Goal: Navigation & Orientation: Understand site structure

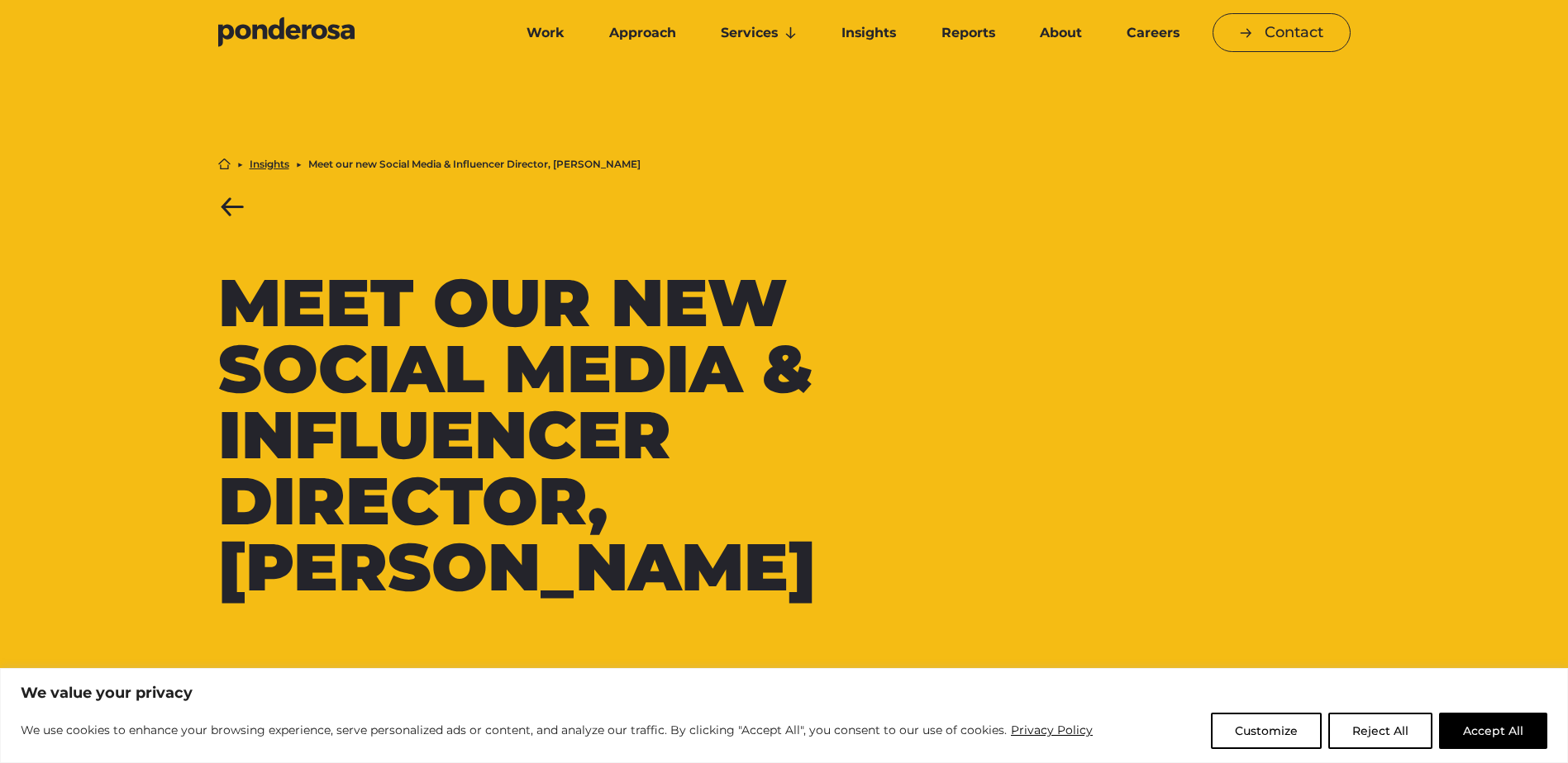
click at [340, 163] on li "Meet our new Social Media & Influencer Director, [PERSON_NAME]" at bounding box center [475, 164] width 332 height 10
click at [274, 170] on link "Insights" at bounding box center [269, 164] width 39 height 10
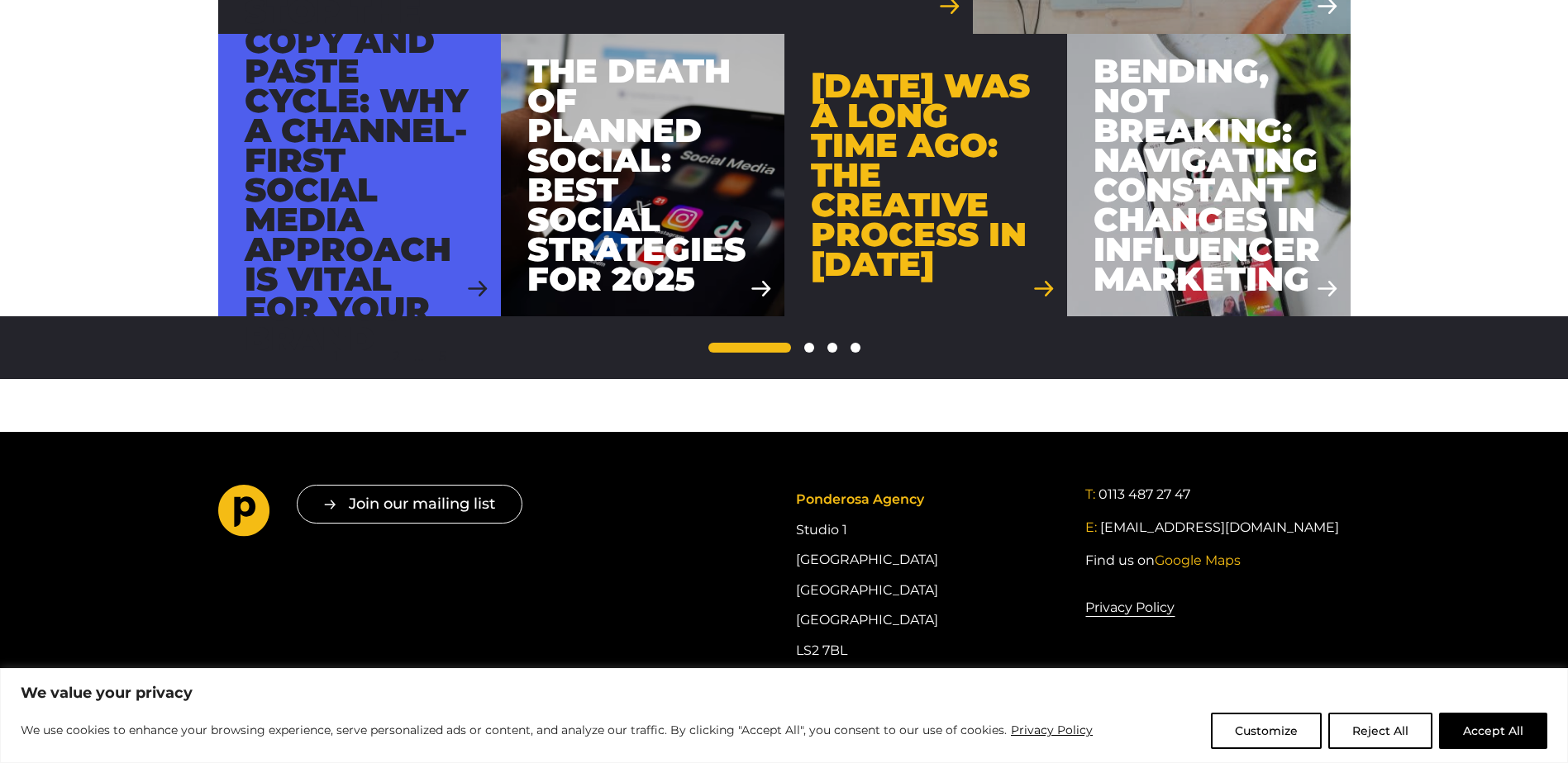
scroll to position [1803, 0]
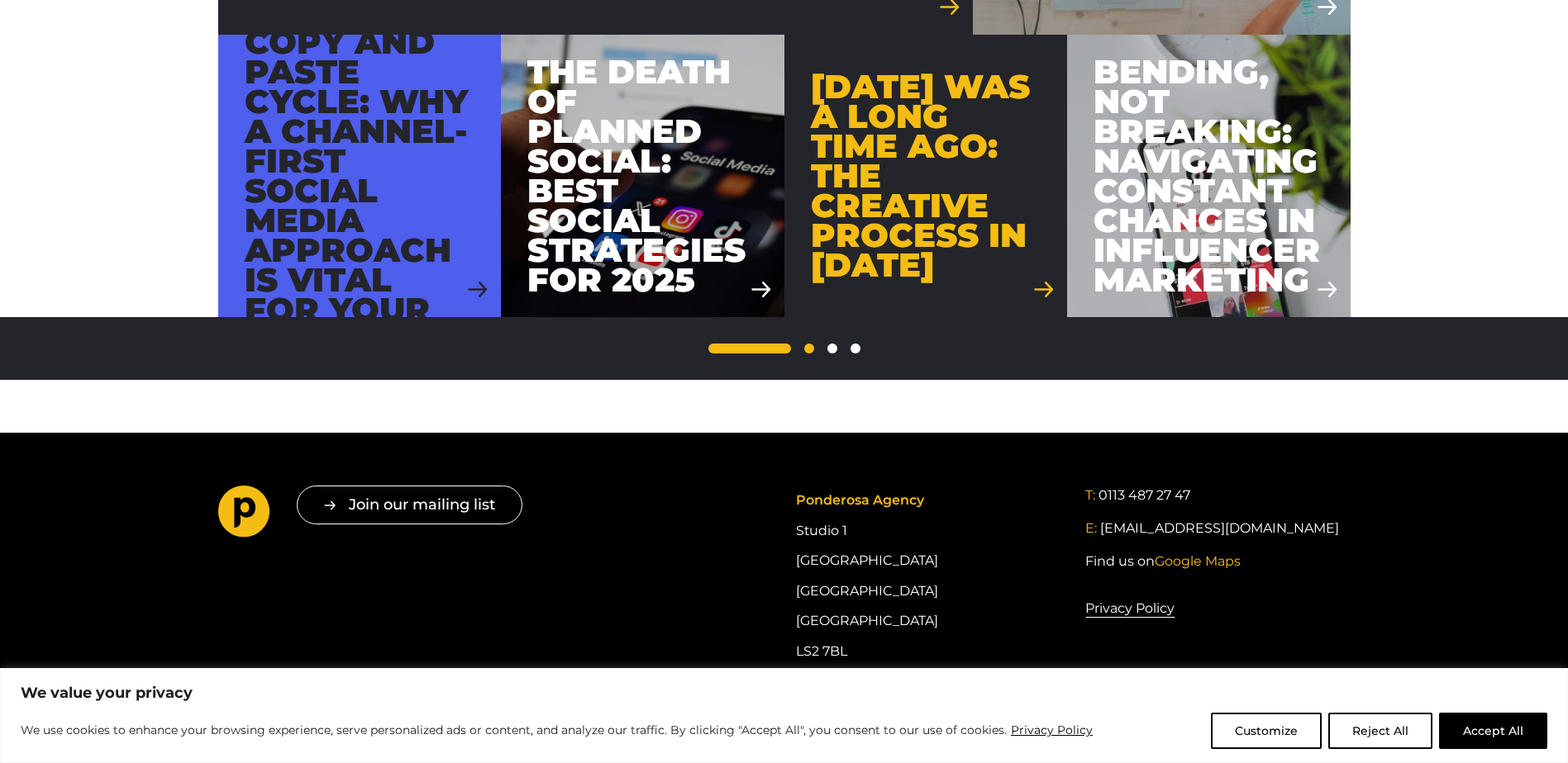
click at [809, 349] on link "2" at bounding box center [808, 349] width 10 height 10
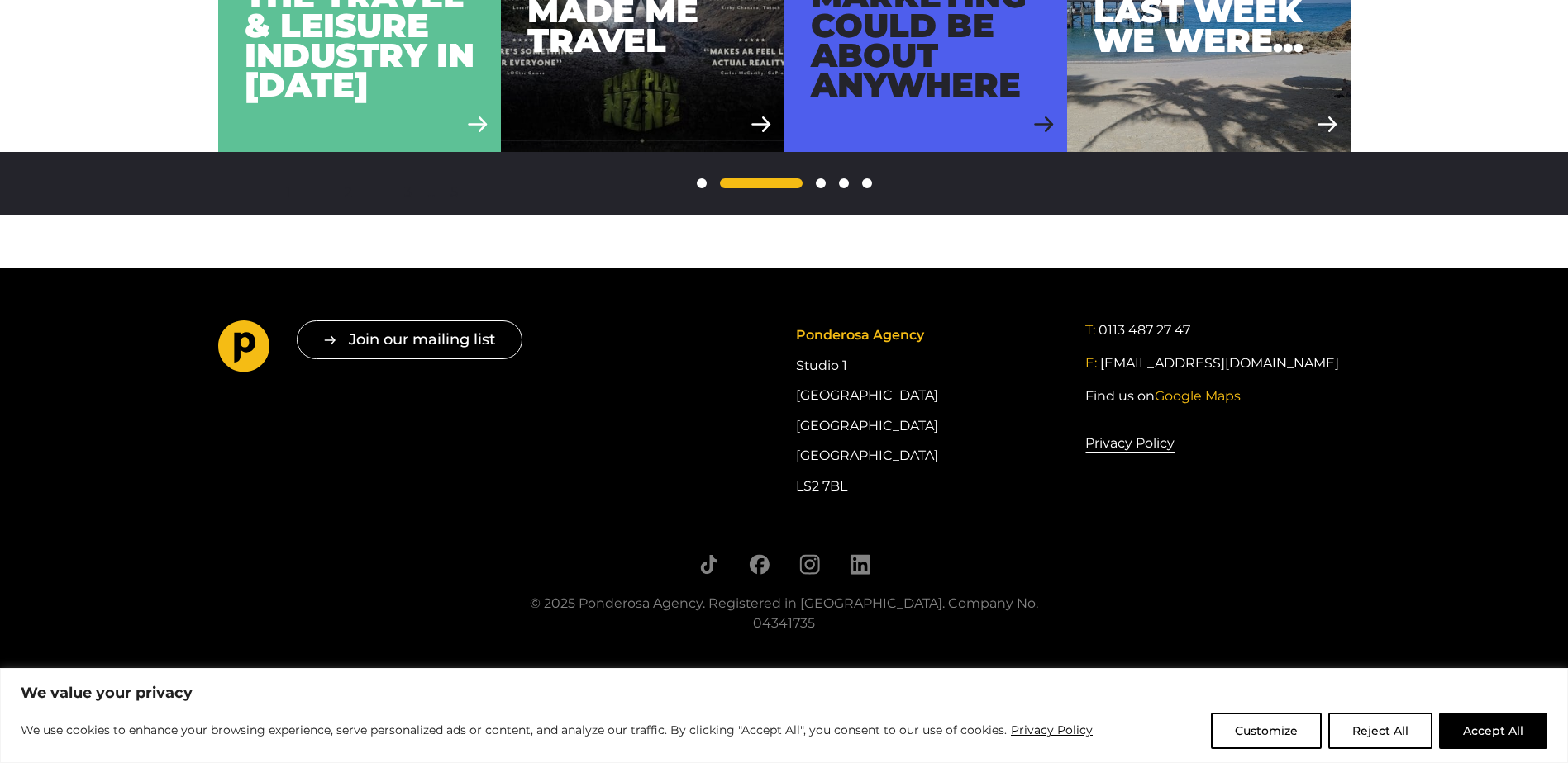
scroll to position [1088, 0]
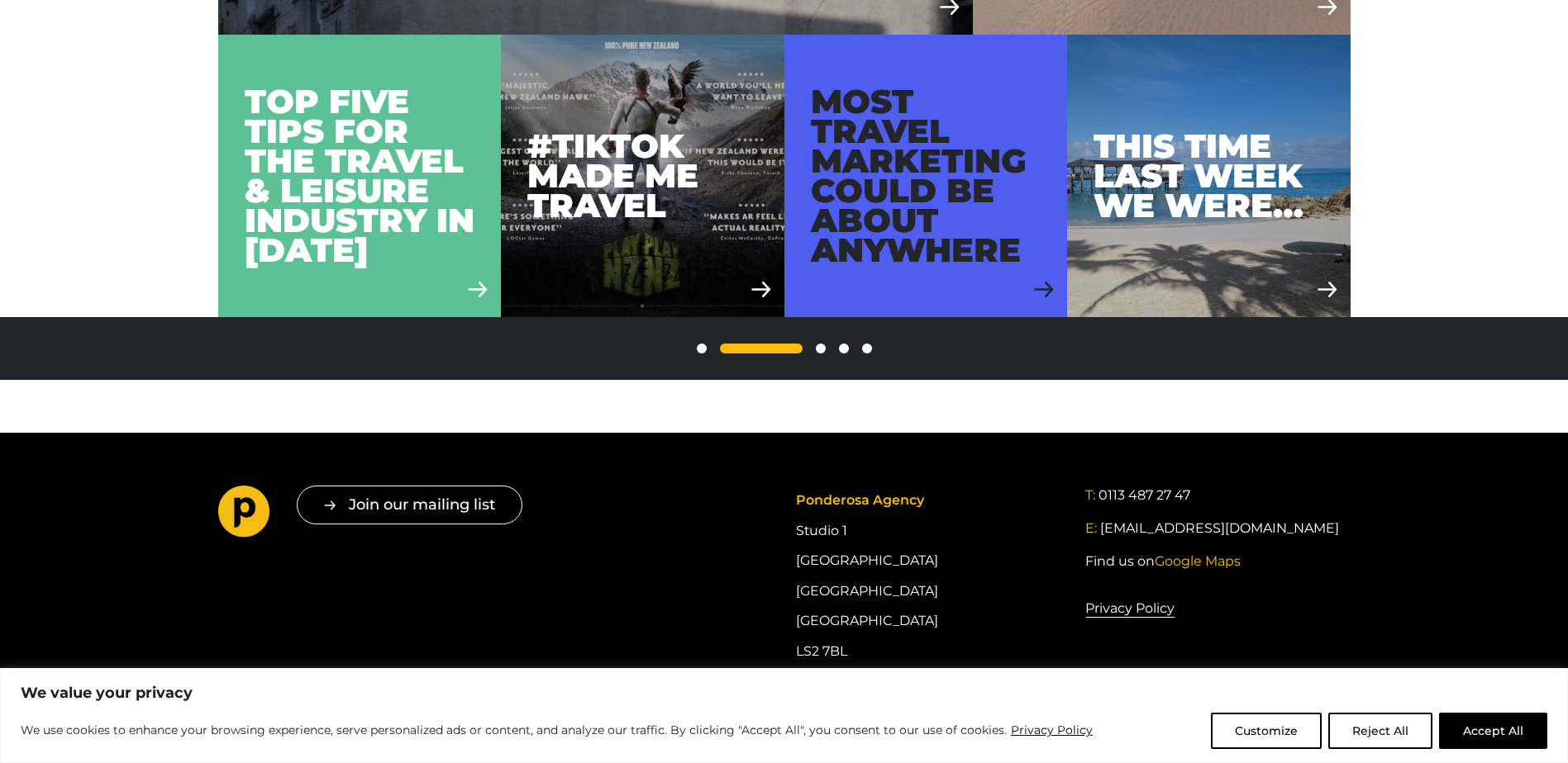
click at [847, 352] on div "1 2 3 … 5" at bounding box center [783, 349] width 1515 height 10
click at [840, 345] on span "…" at bounding box center [843, 349] width 10 height 10
click at [854, 346] on div "1 2 3 … 5" at bounding box center [783, 349] width 1515 height 10
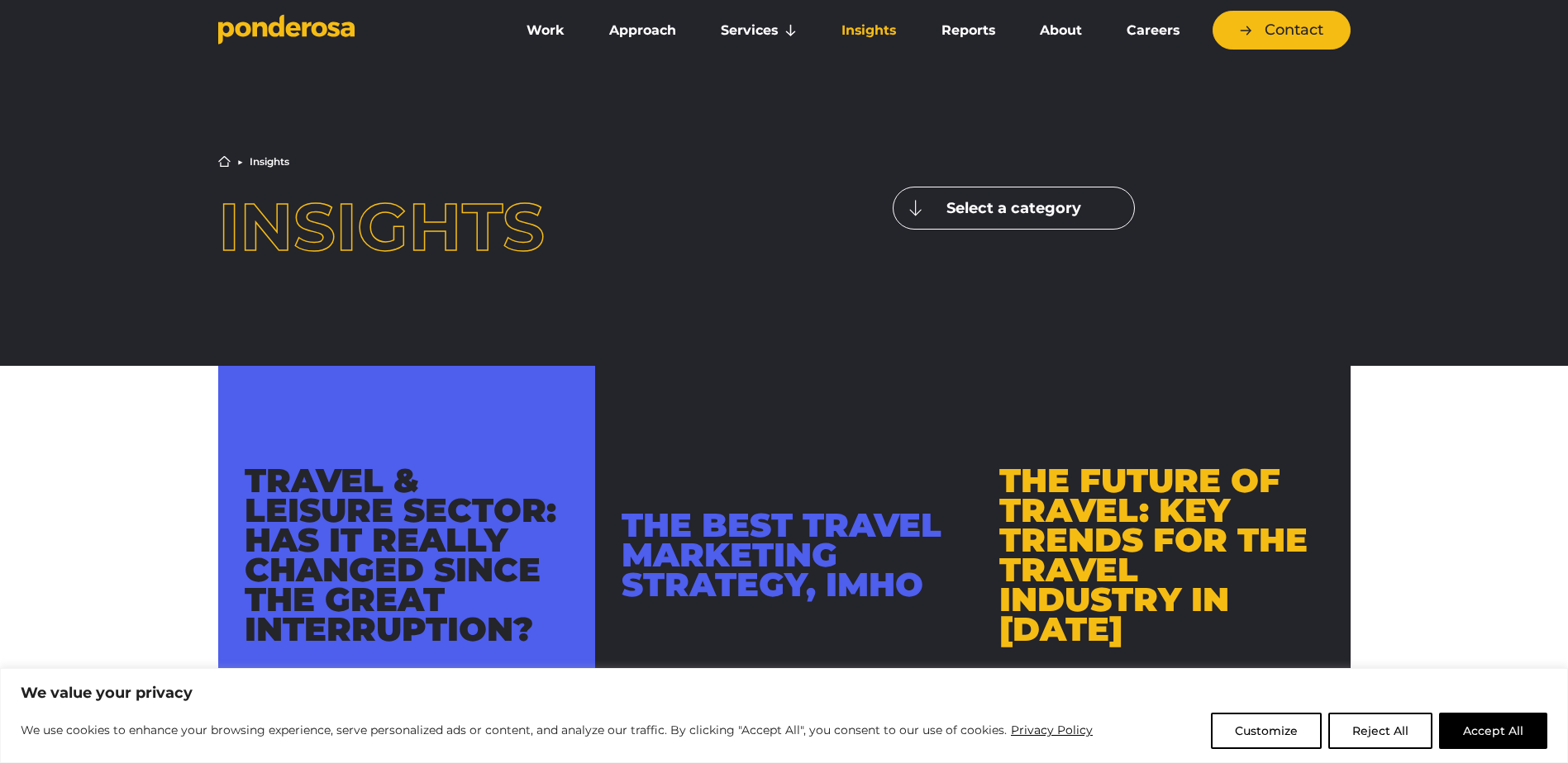
scroll to position [0, 0]
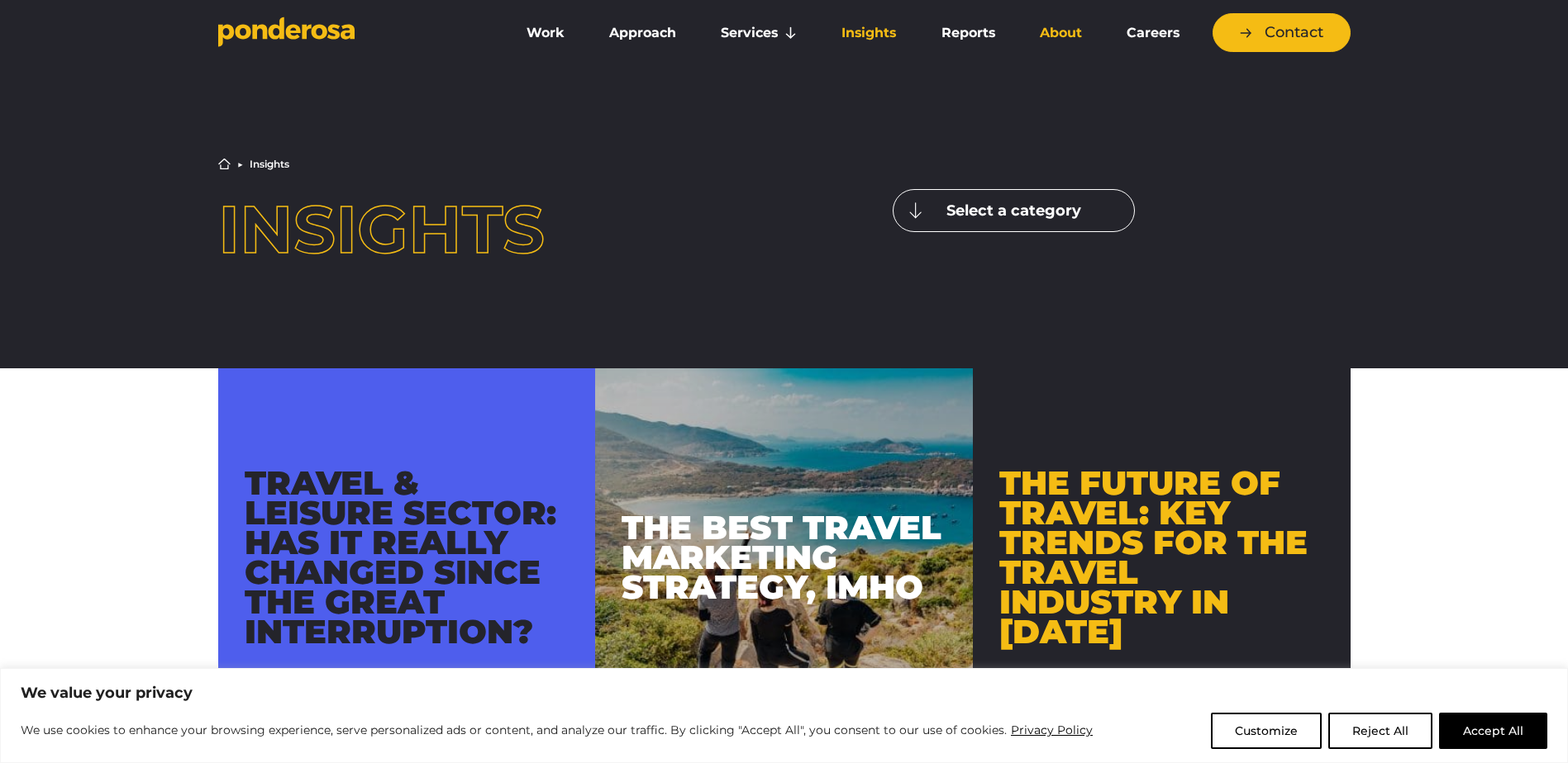
click at [1076, 37] on link "About" at bounding box center [1060, 33] width 80 height 35
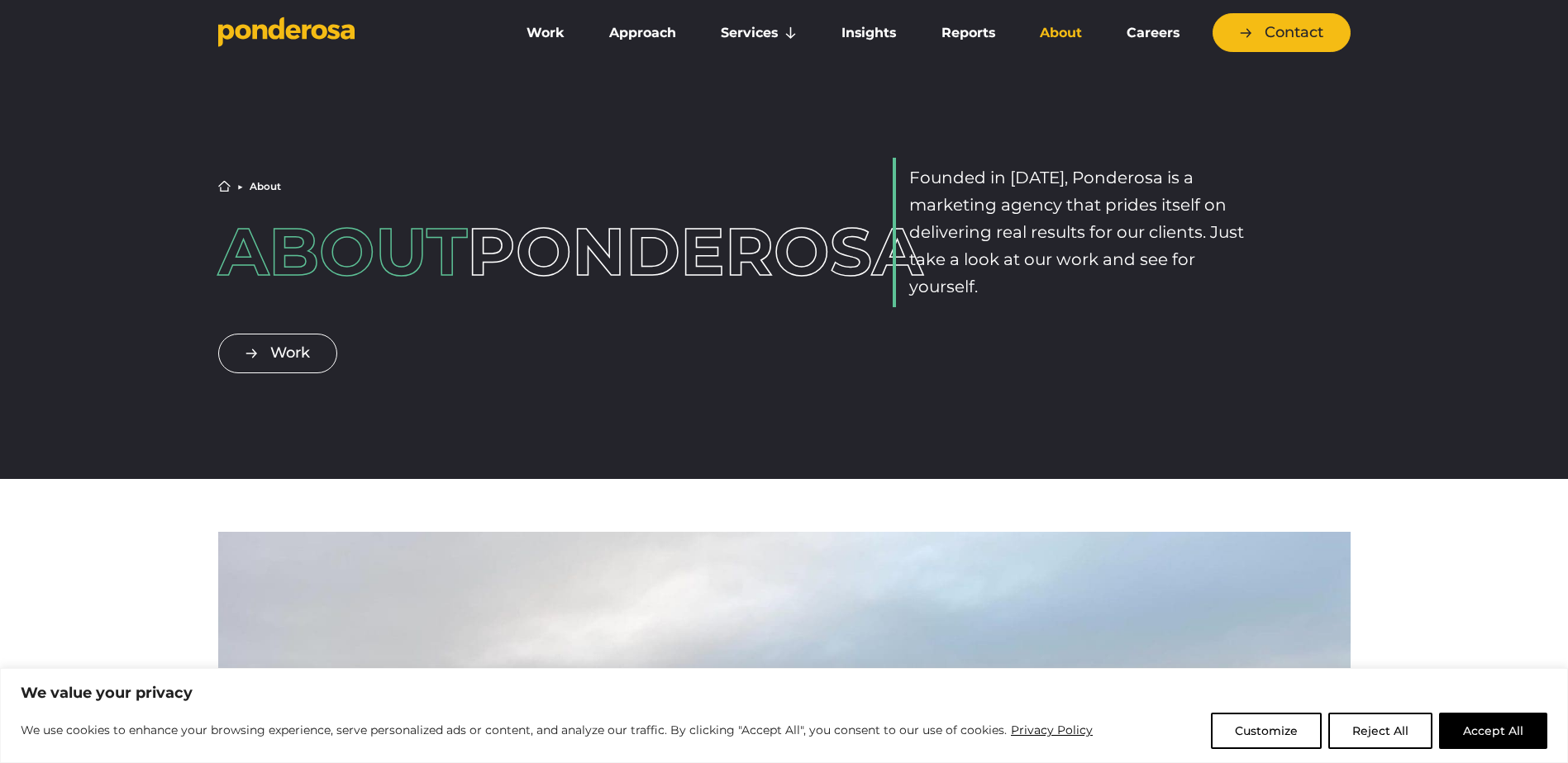
click at [290, 4] on header "Work Approach Services Overview Strategy Creative Social Media Website eCommerc…" at bounding box center [784, 26] width 1568 height 52
click at [291, 22] on icon "Go to homepage" at bounding box center [286, 32] width 136 height 31
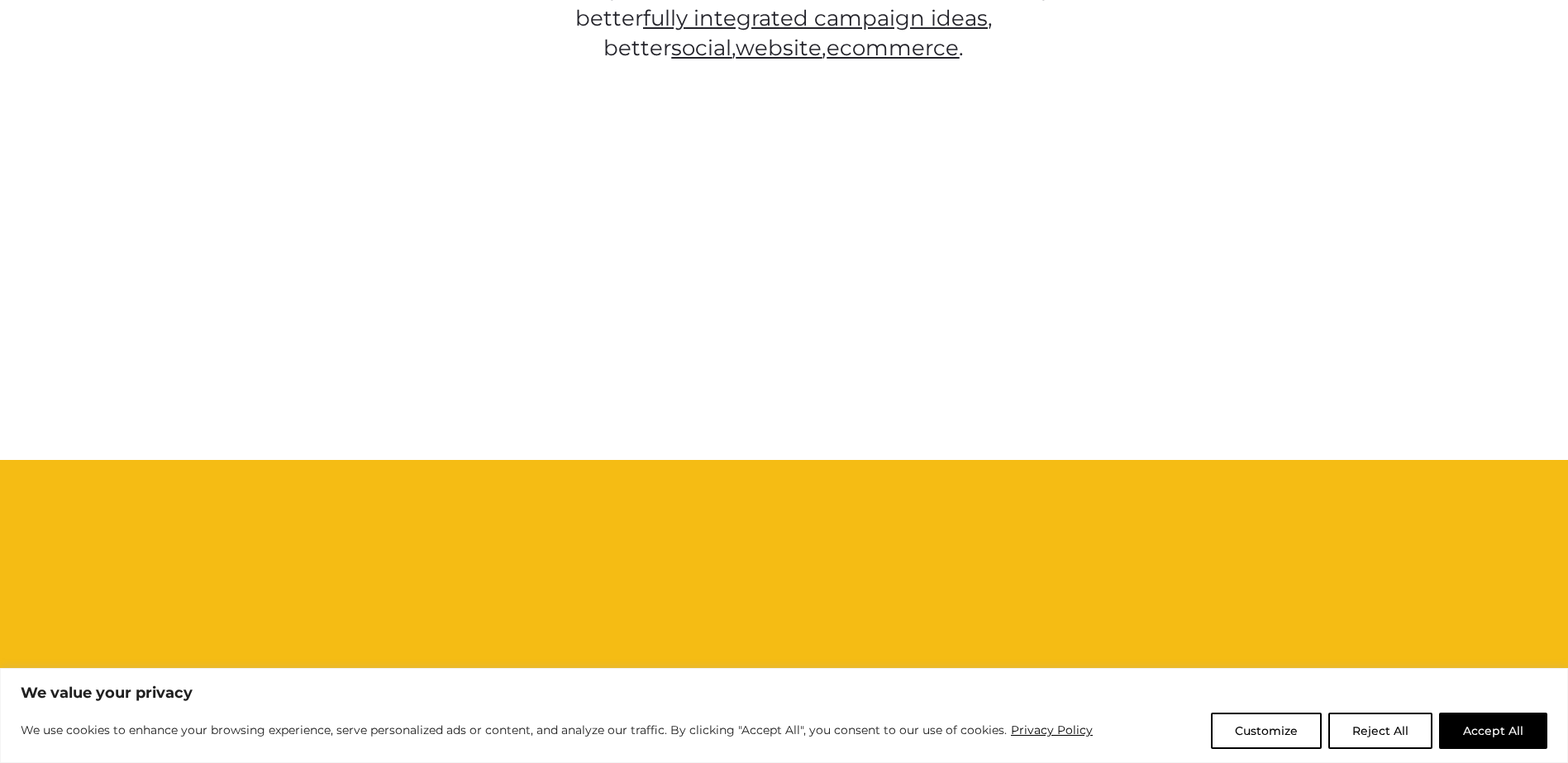
scroll to position [743, 0]
